Goal: Task Accomplishment & Management: Use online tool/utility

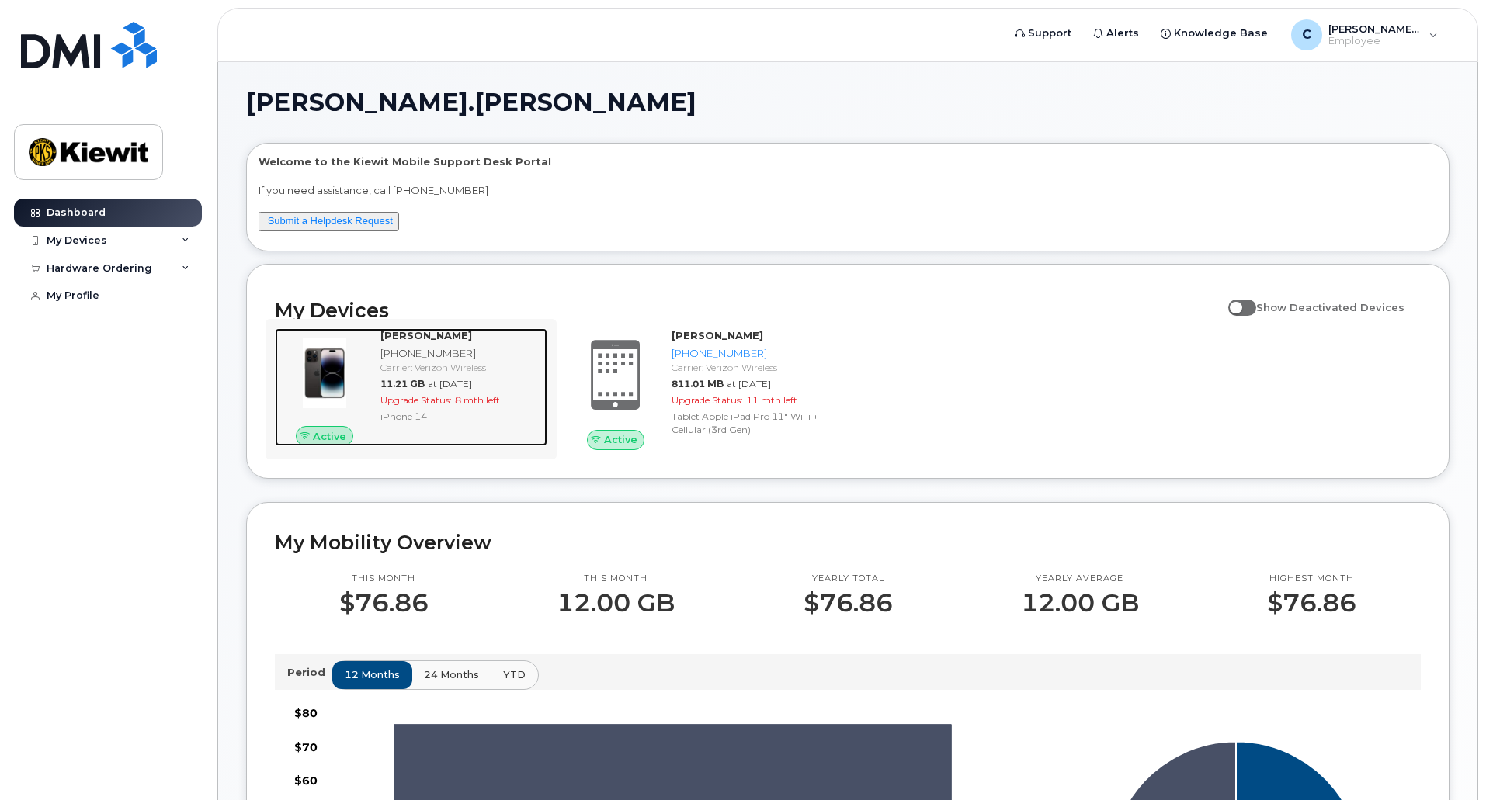
click at [416, 401] on span "Upgrade Status:" at bounding box center [415, 400] width 71 height 12
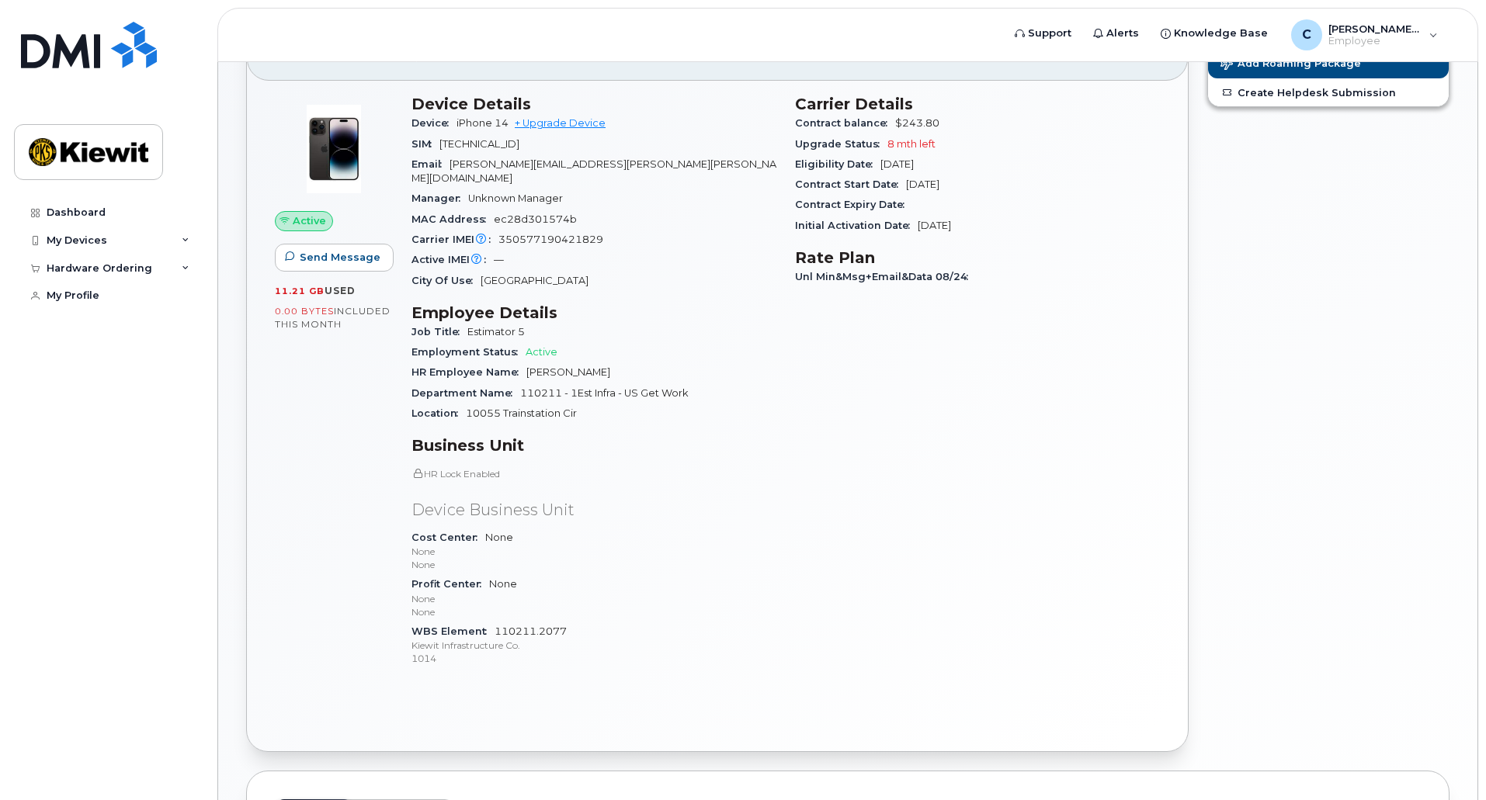
scroll to position [92, 0]
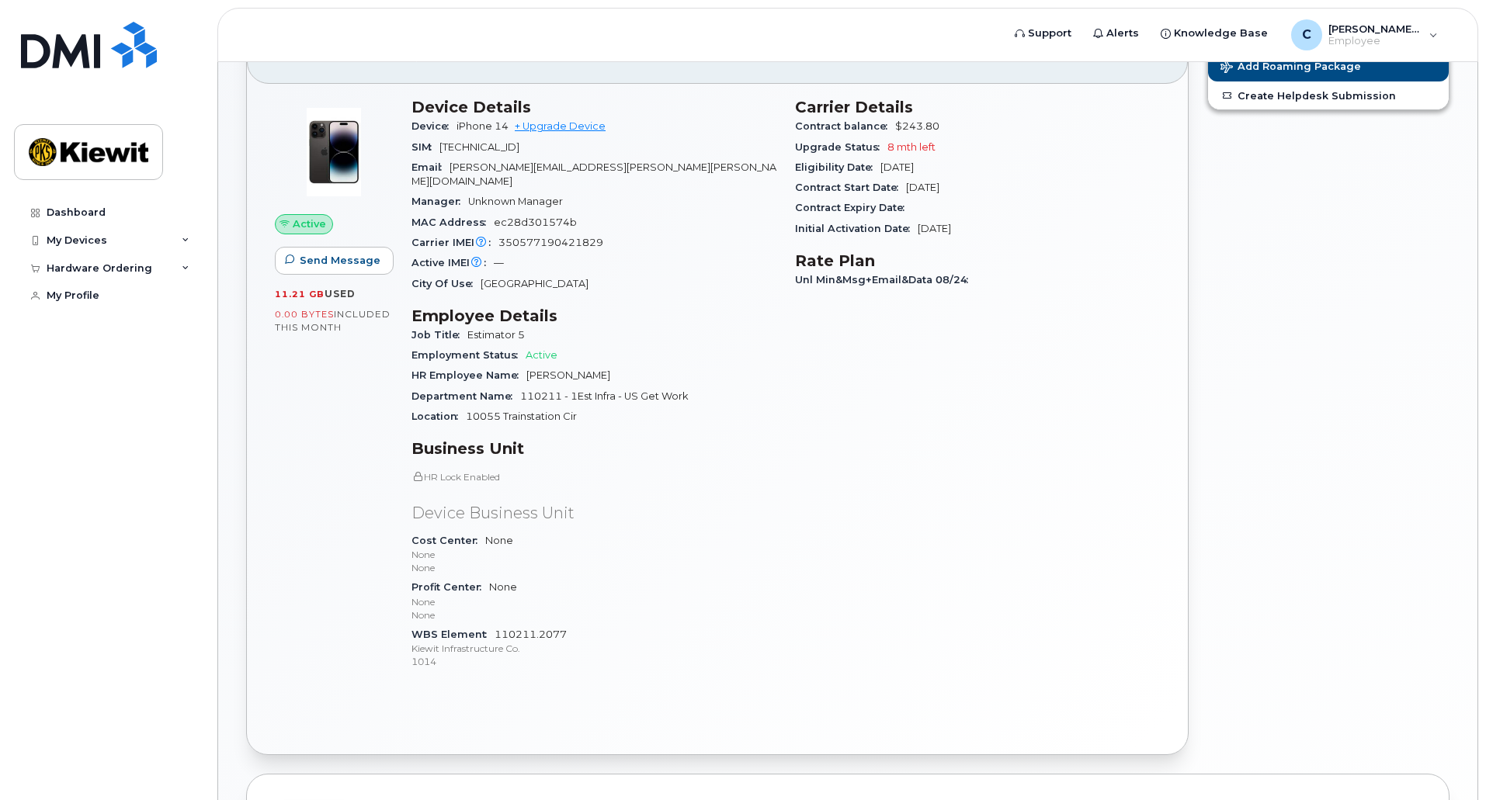
click at [997, 237] on div "Initial Activation Date Sep 24, 2009" at bounding box center [977, 229] width 365 height 20
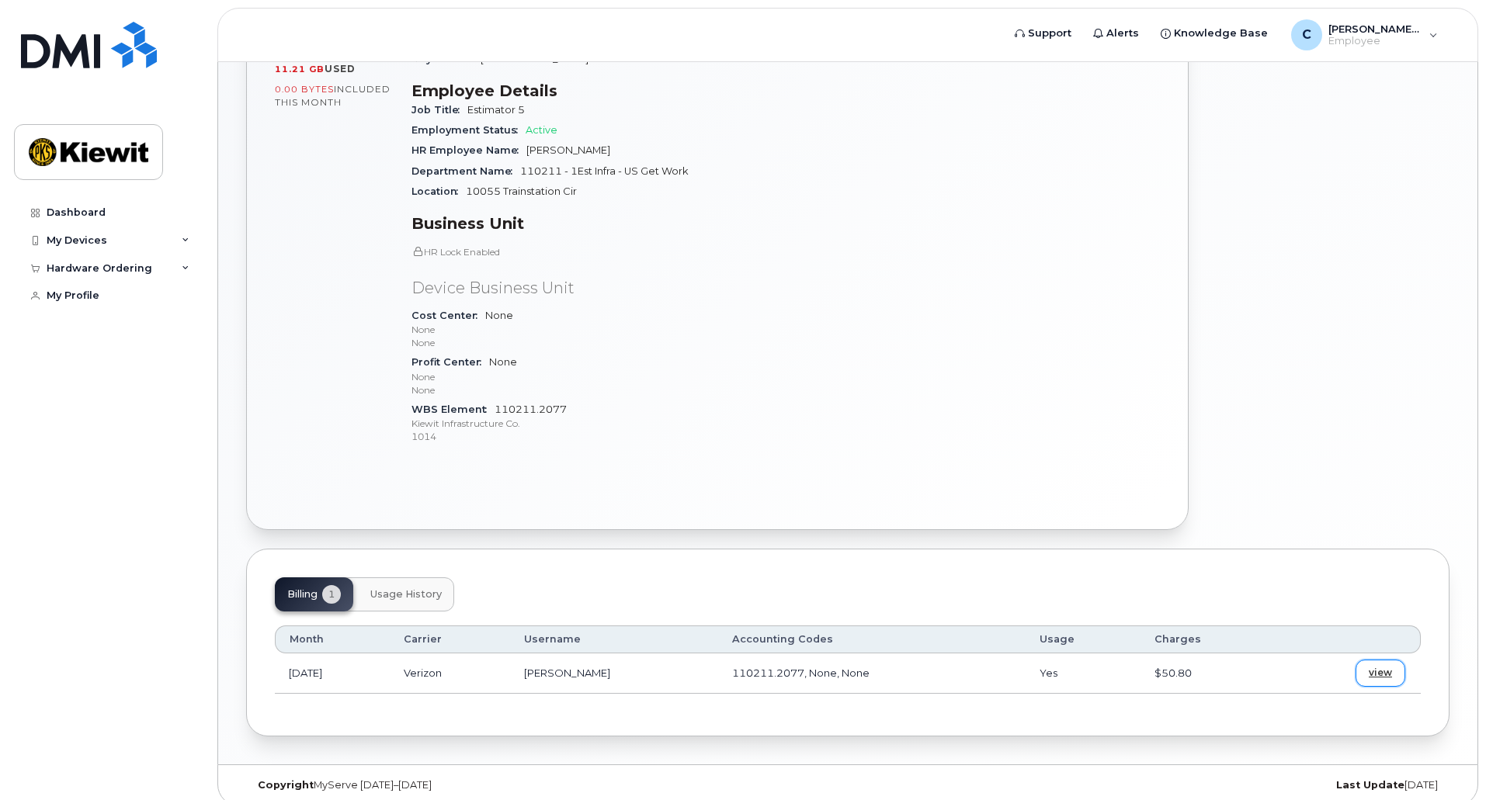
click at [1375, 666] on span "view" at bounding box center [1379, 673] width 23 height 14
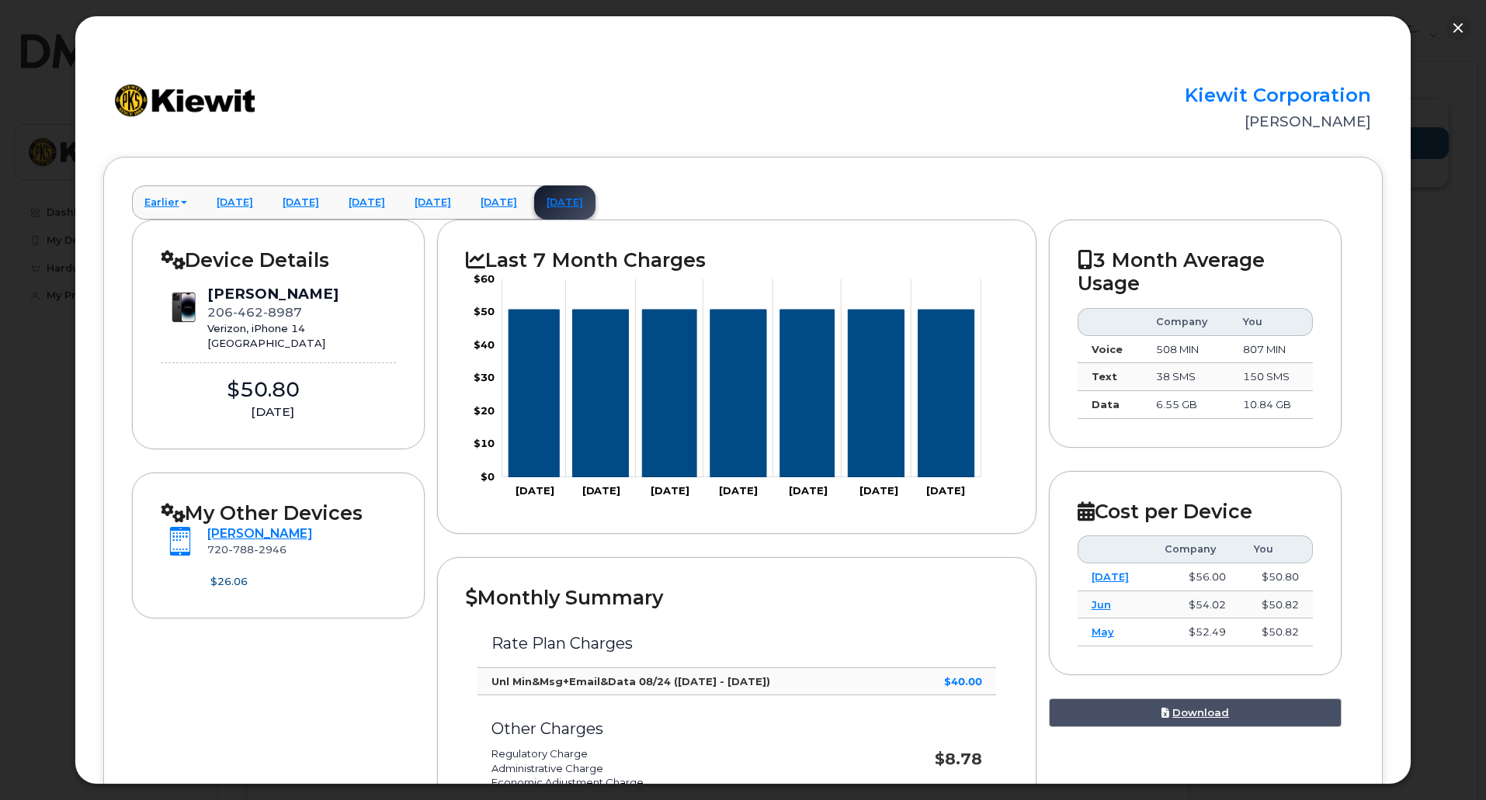
scroll to position [11, 0]
click at [53, 71] on div at bounding box center [743, 400] width 1486 height 800
click at [1458, 21] on button "button" at bounding box center [1457, 28] width 25 height 25
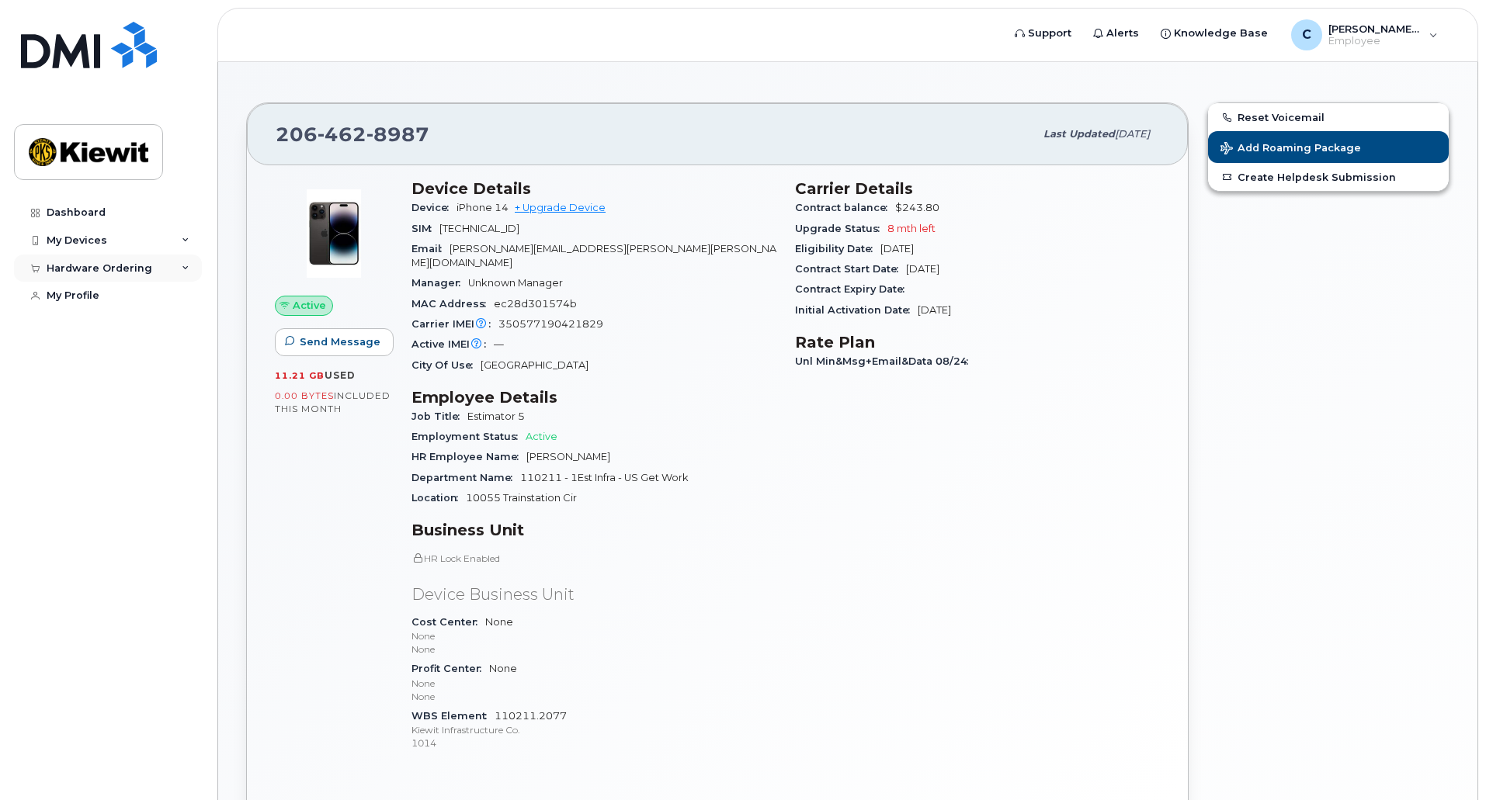
click at [77, 258] on div "Hardware Ordering" at bounding box center [108, 269] width 188 height 28
click at [68, 290] on div "New Order" at bounding box center [83, 297] width 59 height 14
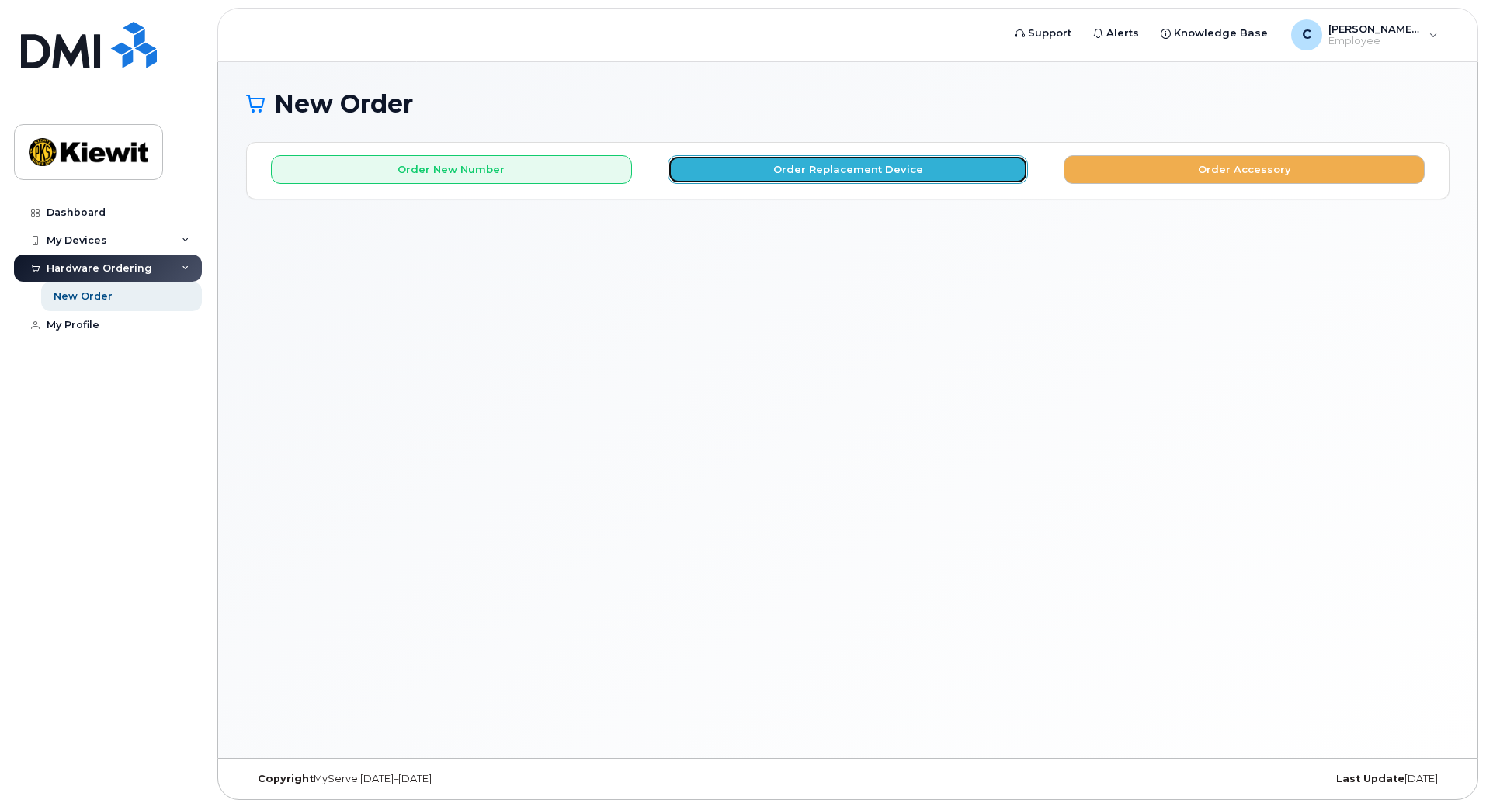
click at [878, 165] on button "Order Replacement Device" at bounding box center [848, 169] width 361 height 29
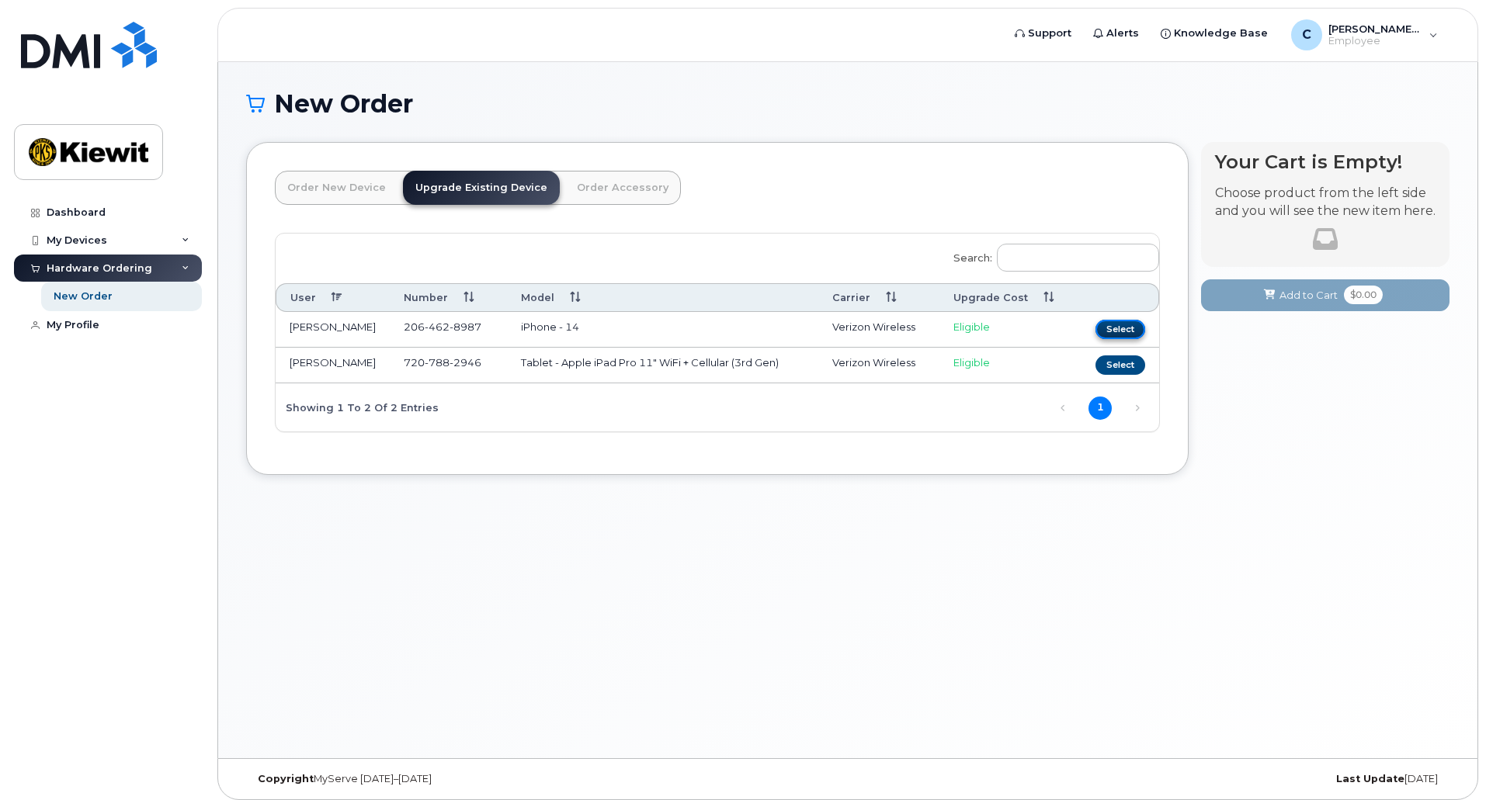
click at [1107, 335] on button "Select" at bounding box center [1120, 329] width 50 height 19
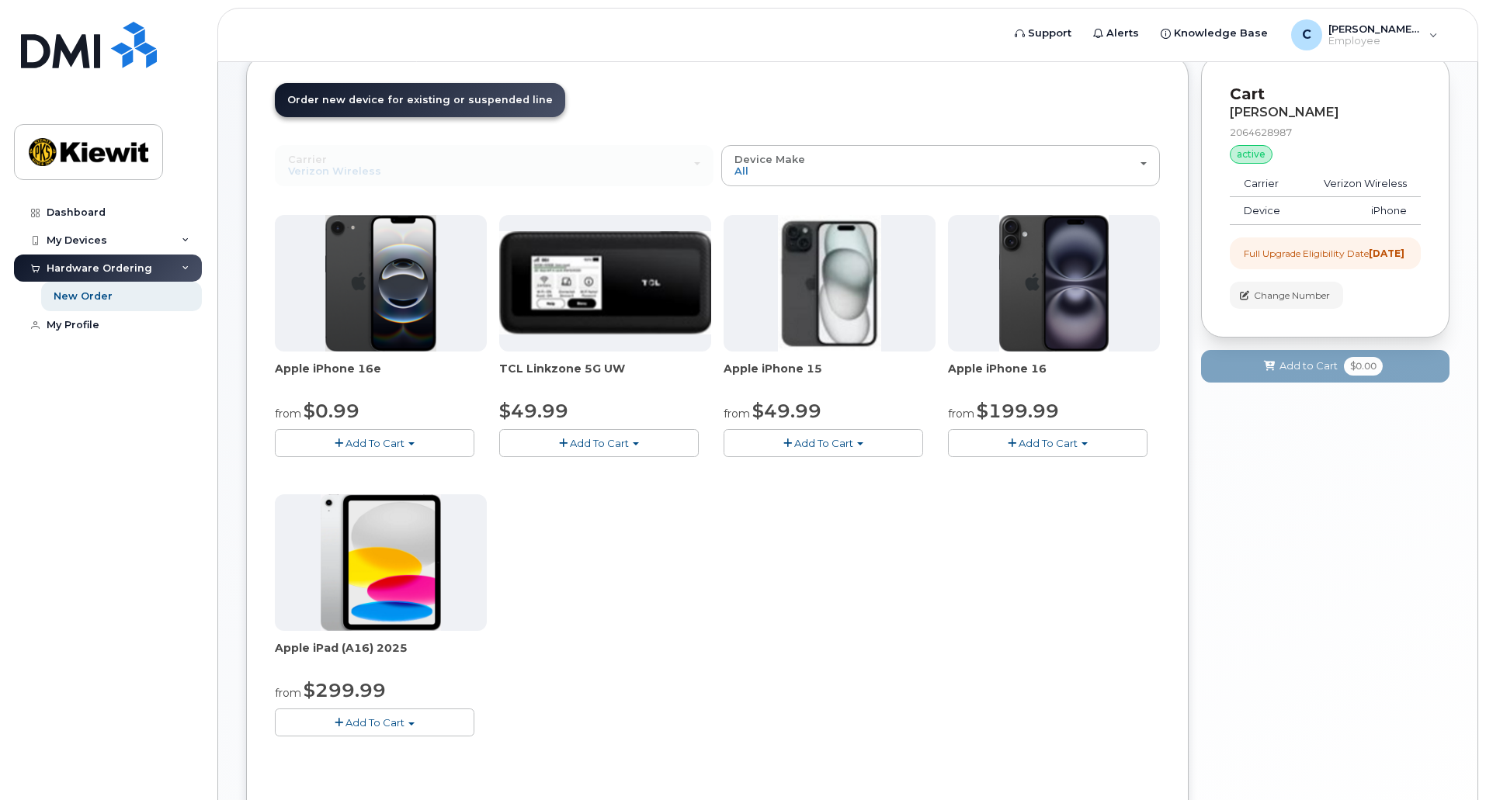
scroll to position [88, 0]
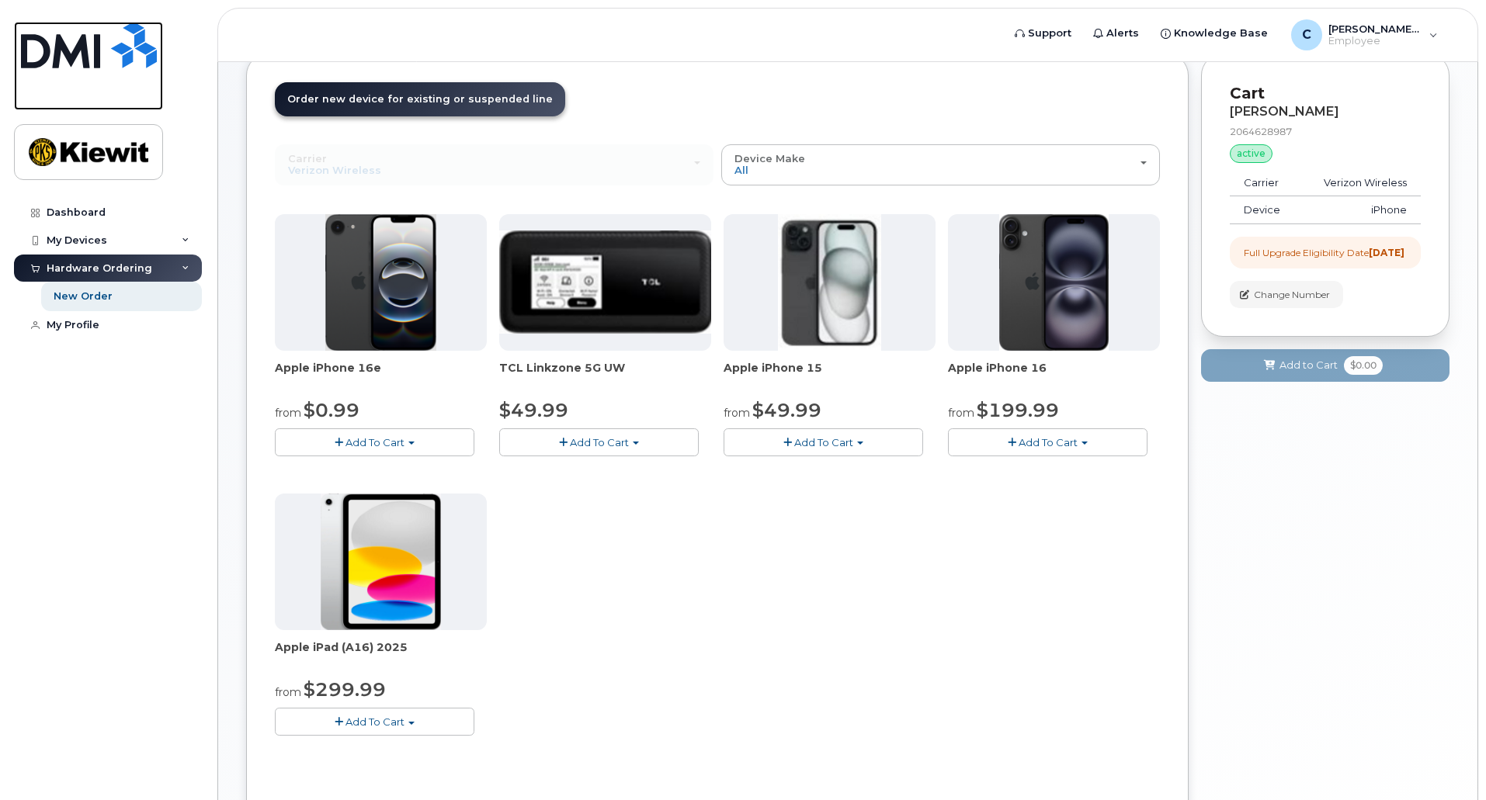
click at [135, 30] on img at bounding box center [89, 45] width 136 height 47
